Goal: Find specific page/section: Find specific page/section

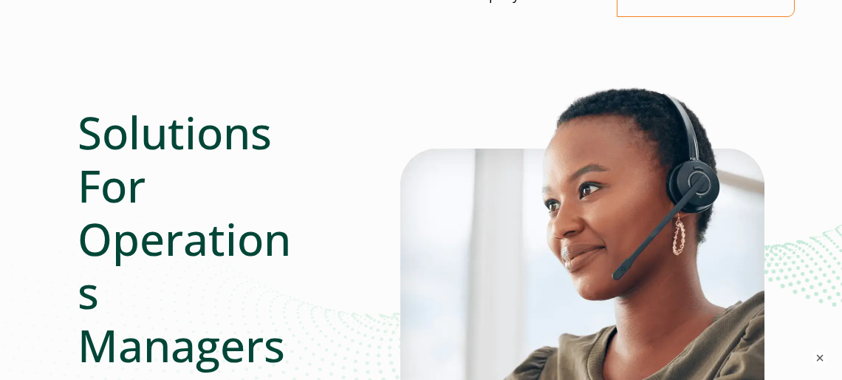
scroll to position [148, 0]
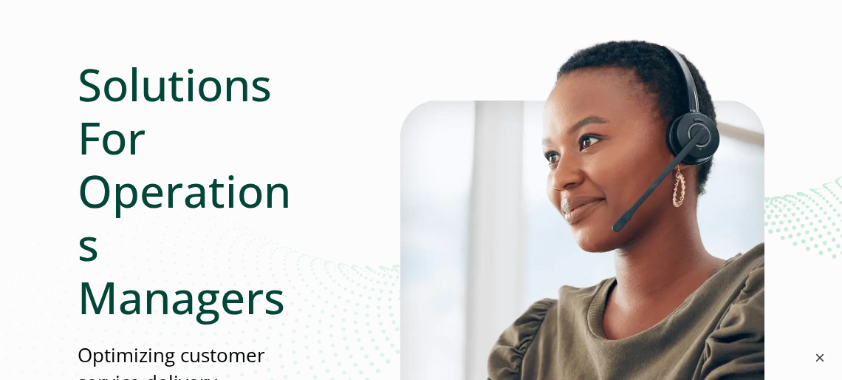
click at [824, 362] on button "×" at bounding box center [820, 358] width 18 height 18
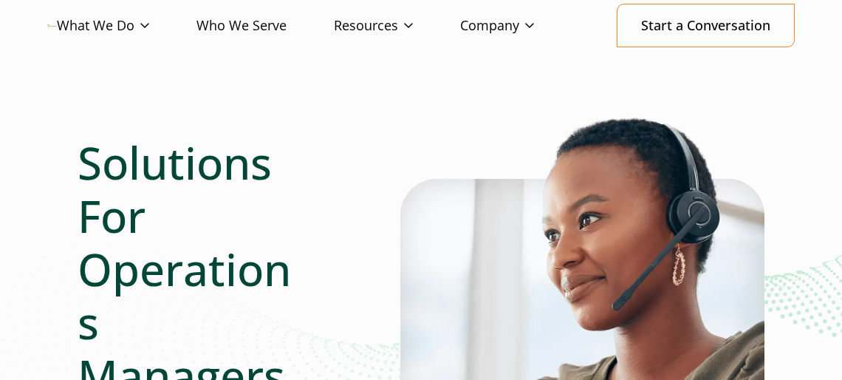
scroll to position [0, 0]
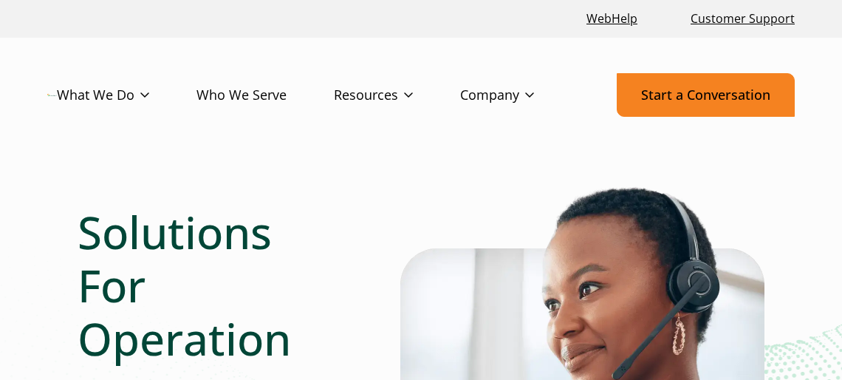
click at [625, 87] on link "Start a Conversation" at bounding box center [706, 95] width 178 height 44
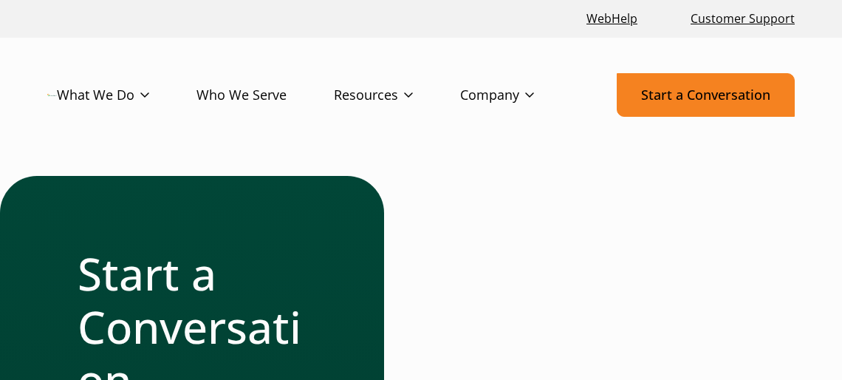
click at [656, 105] on link "Start a Conversation" at bounding box center [706, 95] width 178 height 44
click at [694, 104] on link "Start a Conversation" at bounding box center [706, 95] width 178 height 44
click at [751, 106] on link "Start a Conversation" at bounding box center [706, 95] width 178 height 44
